Goal: Find contact information

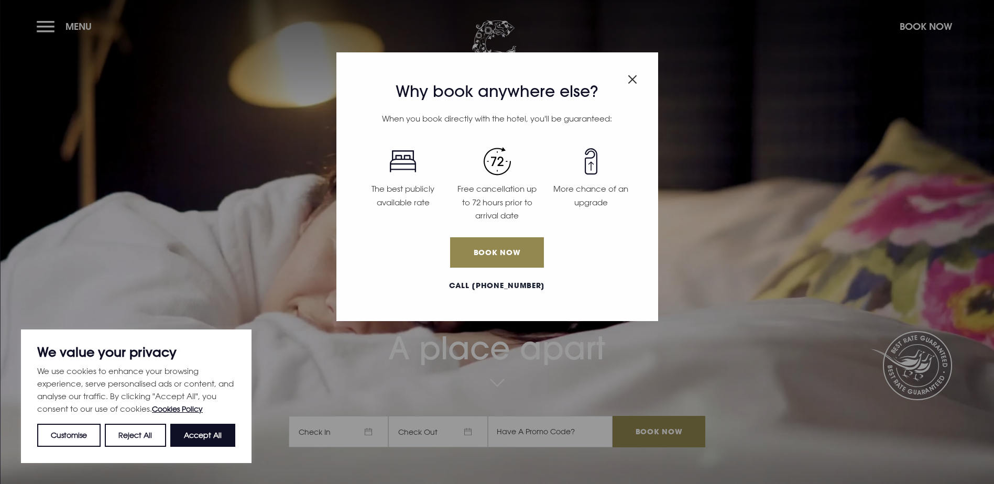
click at [630, 74] on span "Close modal" at bounding box center [632, 77] width 9 height 20
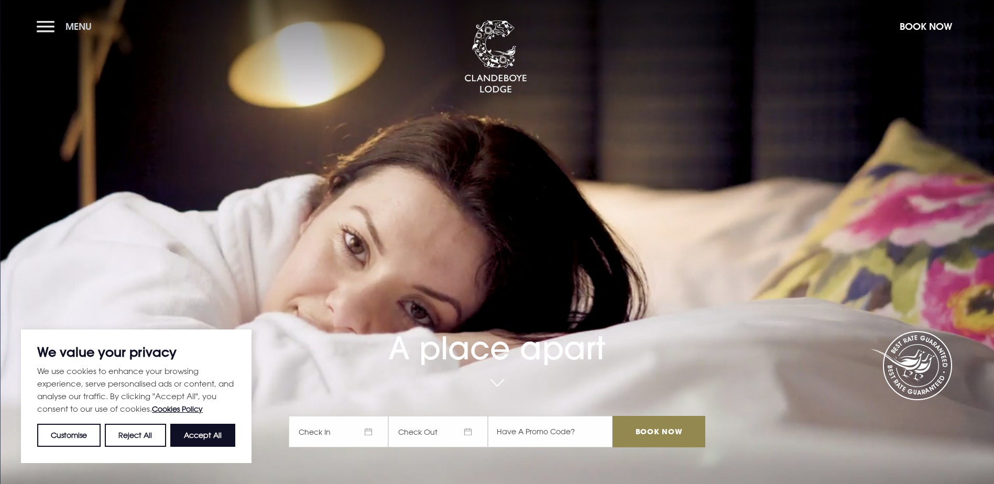
click at [56, 29] on button "Menu" at bounding box center [67, 26] width 60 height 23
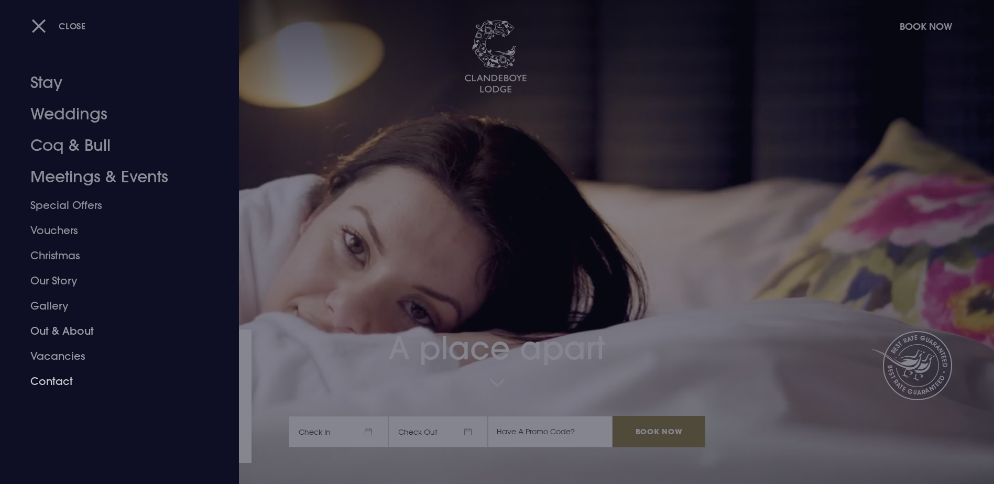
click at [49, 378] on link "Contact" at bounding box center [113, 381] width 166 height 25
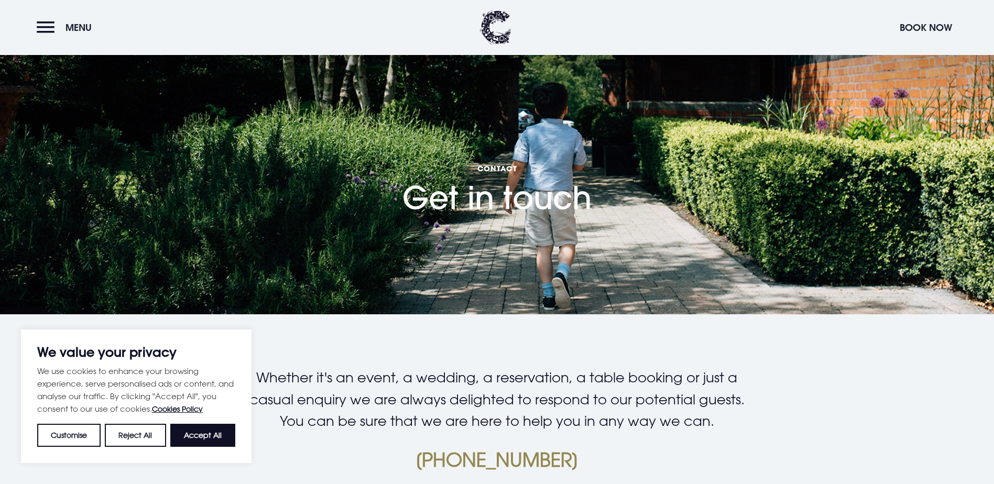
scroll to position [157, 0]
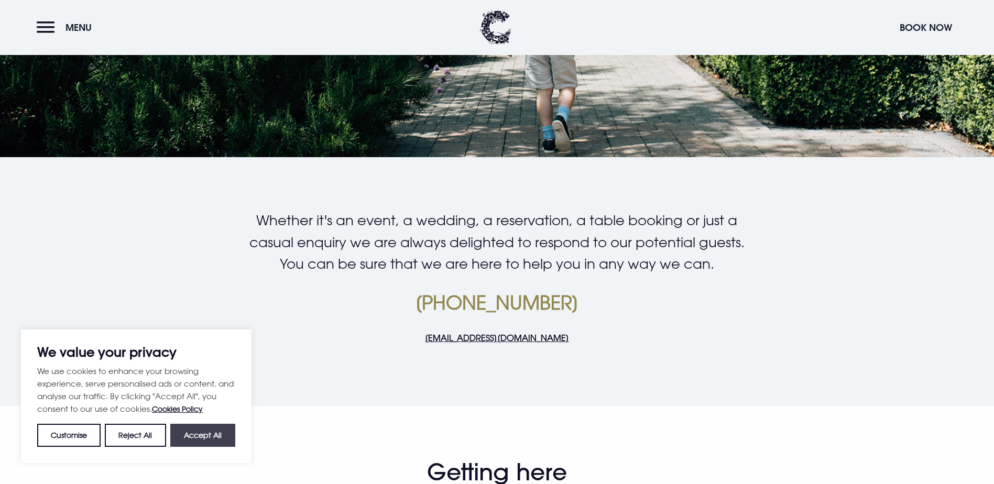
click at [205, 442] on button "Accept All" at bounding box center [202, 435] width 65 height 23
checkbox input "true"
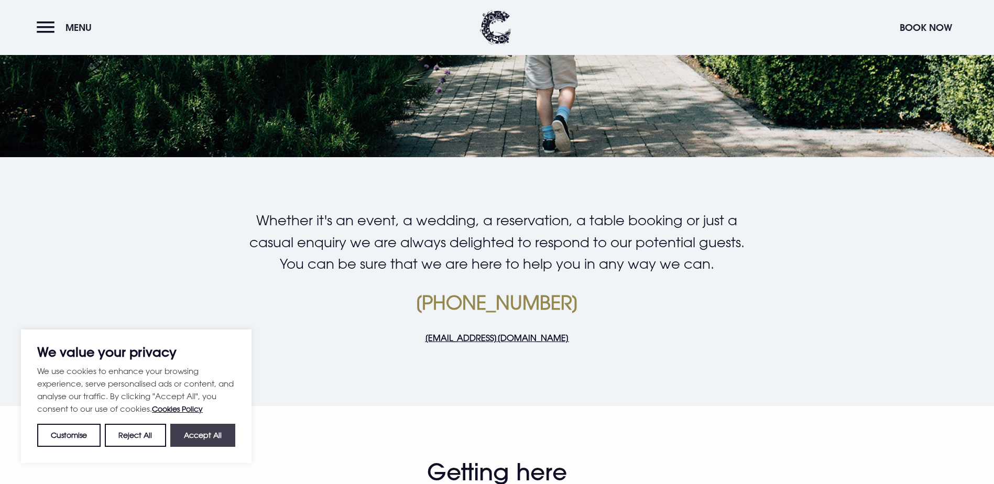
checkbox input "true"
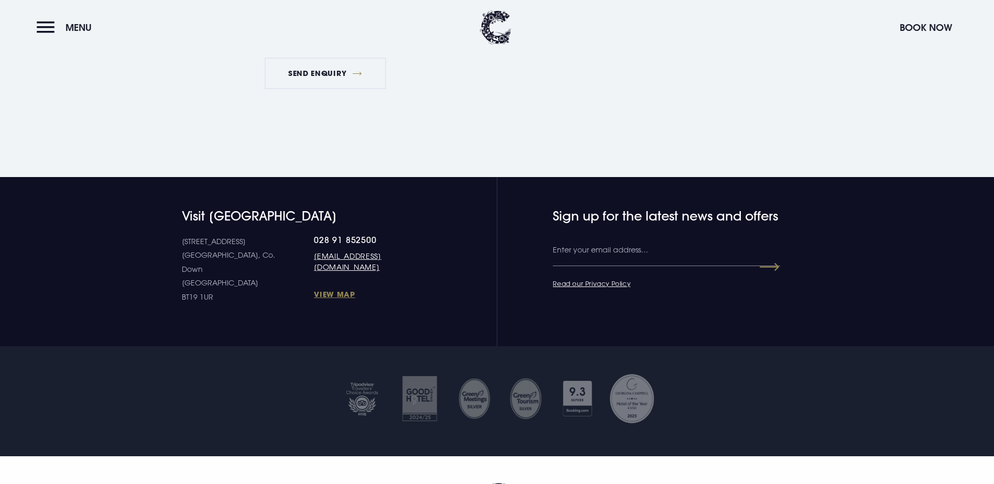
scroll to position [1790, 0]
